Goal: Information Seeking & Learning: Learn about a topic

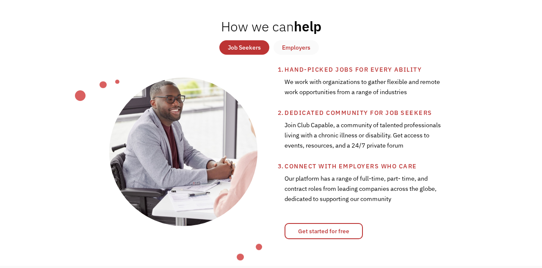
scroll to position [310, 0]
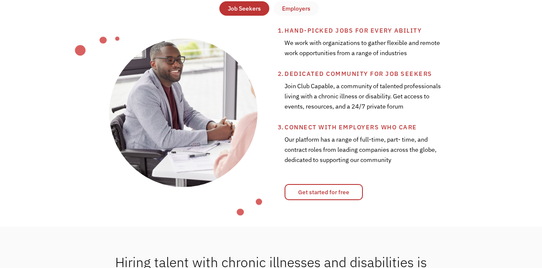
click at [308, 202] on div "How we can help Job Seekers Employers Hand-picked jobs for every ability We wor…" at bounding box center [271, 89] width 542 height 275
click at [308, 197] on link "Get started for free" at bounding box center [324, 192] width 78 height 16
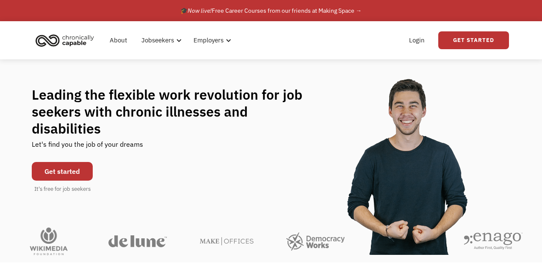
scroll to position [0, 0]
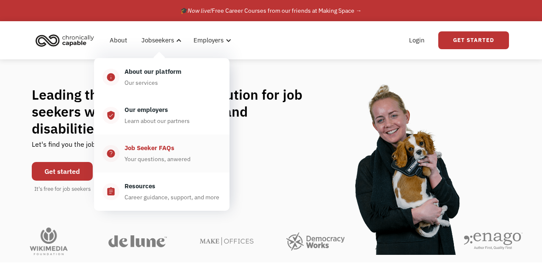
click at [151, 151] on div "Job Seeker FAQs" at bounding box center [150, 148] width 50 height 10
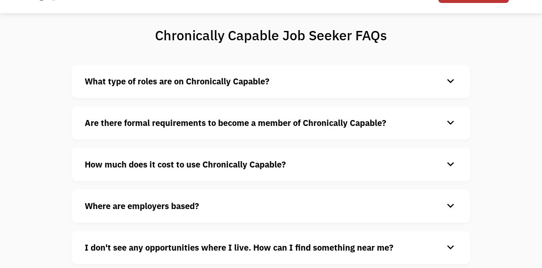
scroll to position [55, 0]
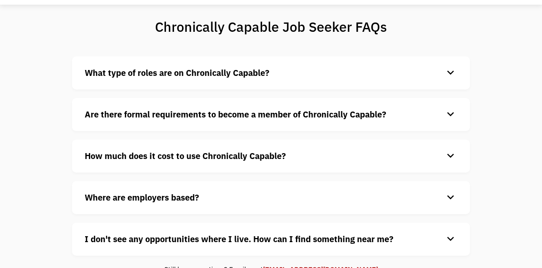
click at [207, 123] on div "Are there formal requirements to become a member of Chronically Capable? keyboa…" at bounding box center [271, 114] width 398 height 33
click at [198, 117] on strong "Are there formal requirements to become a member of Chronically Capable?" at bounding box center [236, 113] width 302 height 11
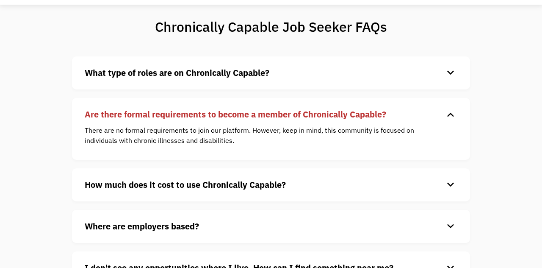
click at [198, 117] on strong "Are there formal requirements to become a member of Chronically Capable?" at bounding box center [236, 113] width 302 height 11
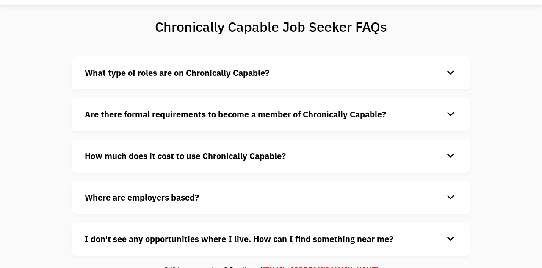
click at [208, 115] on strong "Are there formal requirements to become a member of Chronically Capable?" at bounding box center [236, 113] width 302 height 11
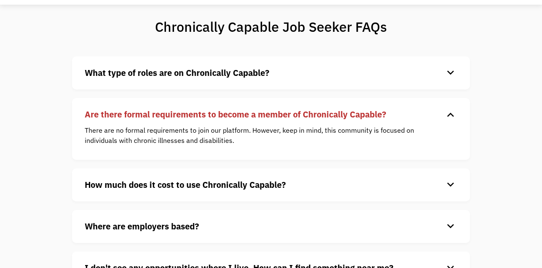
click at [208, 115] on strong "Are there formal requirements to become a member of Chronically Capable?" at bounding box center [236, 113] width 302 height 11
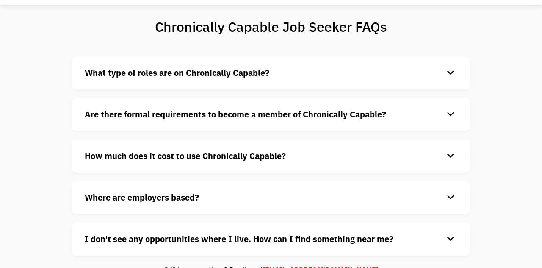
click at [281, 75] on h4 "What type of roles are on Chronically Capable?" at bounding box center [264, 73] width 359 height 13
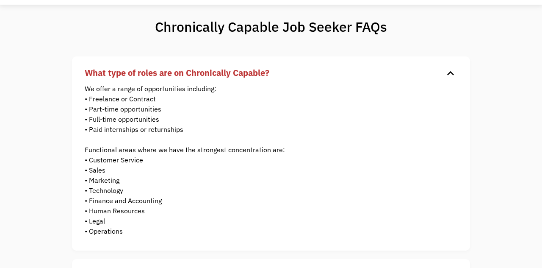
click at [104, 74] on strong "What type of roles are on Chronically Capable?" at bounding box center [177, 72] width 185 height 11
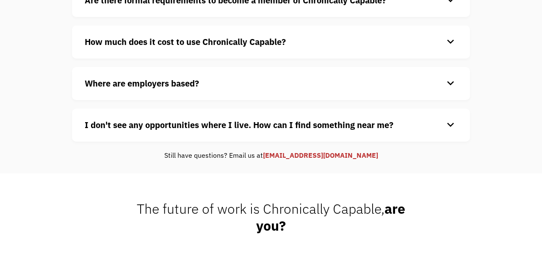
scroll to position [180, 0]
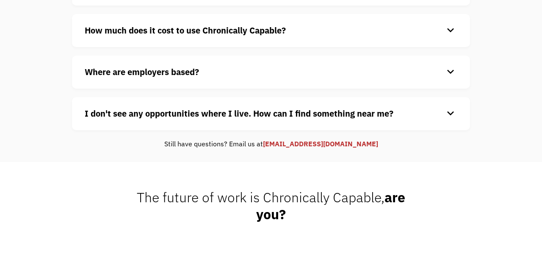
click at [128, 108] on strong "I don't see any opportunities where I live. How can I find something near me?" at bounding box center [239, 113] width 309 height 11
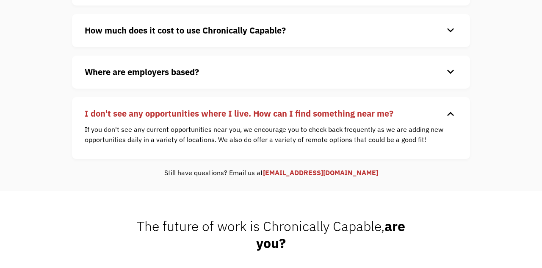
click at [128, 110] on strong "I don't see any opportunities where I live. How can I find something near me?" at bounding box center [239, 113] width 309 height 11
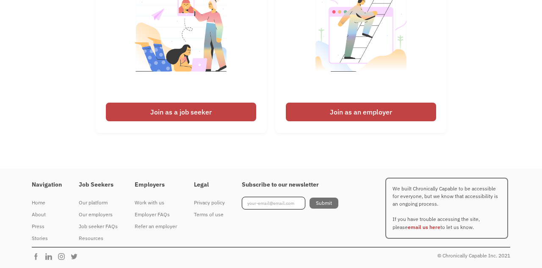
scroll to position [455, 0]
